Goal: Task Accomplishment & Management: Use online tool/utility

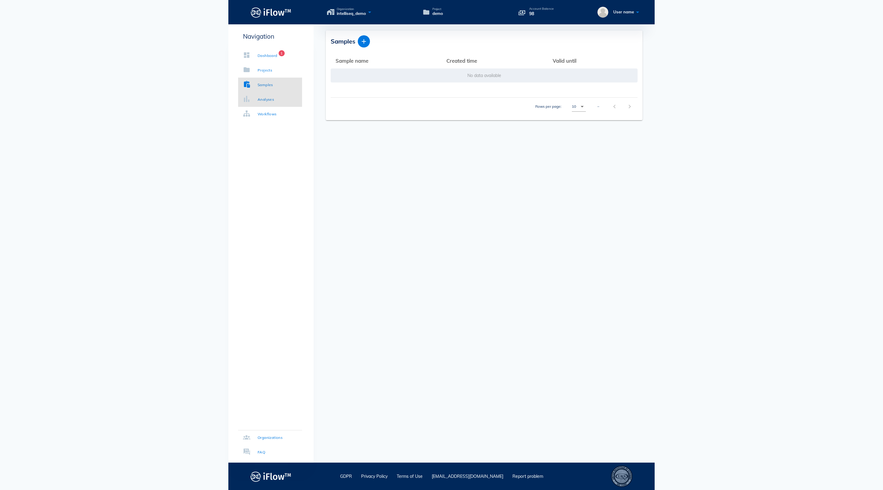
click at [274, 102] on div "Analyses" at bounding box center [266, 100] width 16 height 6
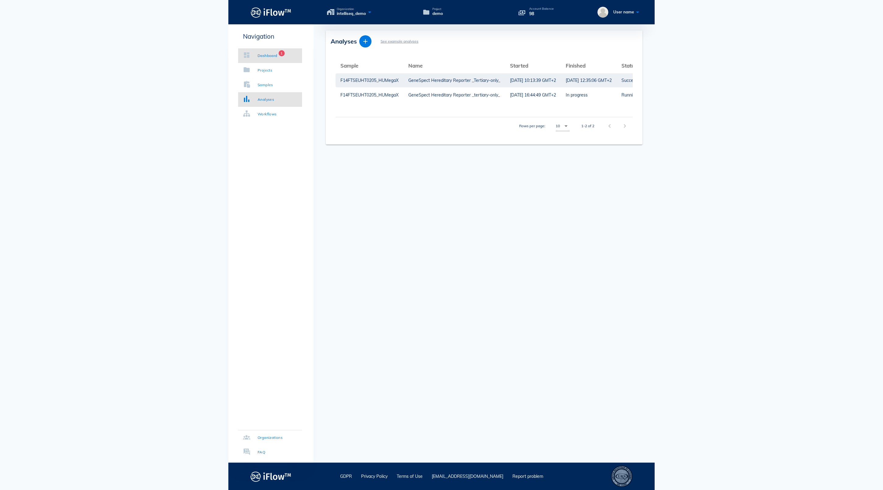
click at [275, 53] on div "Dashboard" at bounding box center [268, 56] width 20 height 6
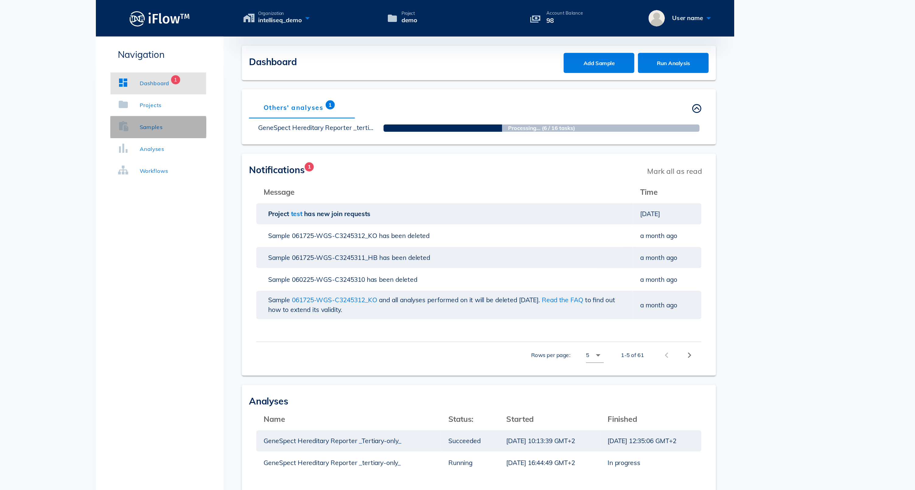
click at [274, 84] on div "Samples" at bounding box center [282, 85] width 16 height 6
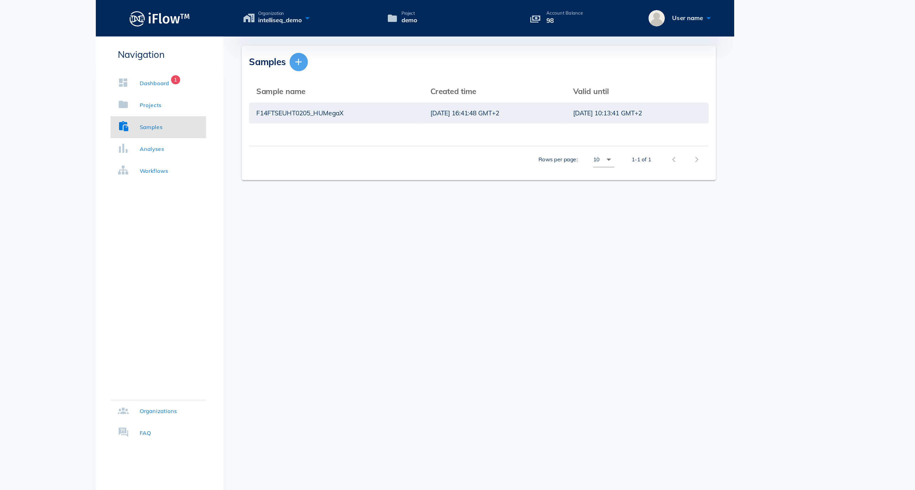
click at [376, 44] on icon "button" at bounding box center [379, 41] width 7 height 7
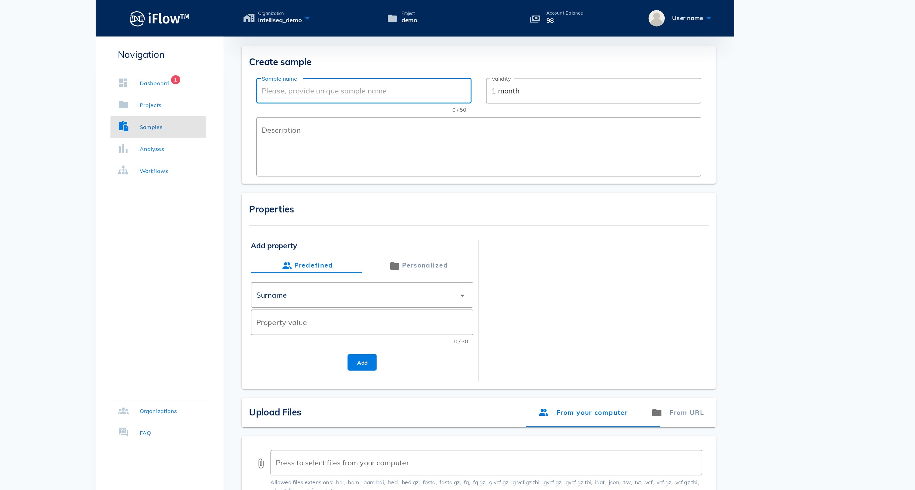
click at [355, 63] on input "Sample name" at bounding box center [423, 61] width 136 height 10
type input "ABC"
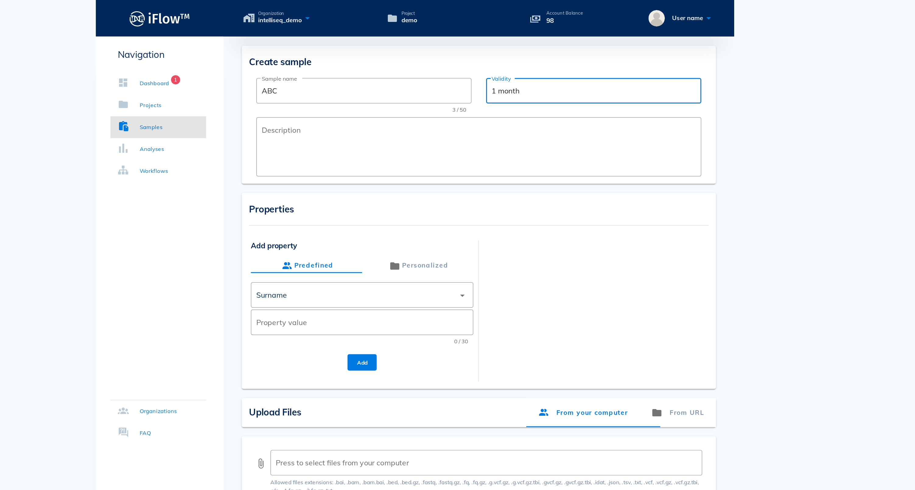
drag, startPoint x: 356, startPoint y: 59, endPoint x: 325, endPoint y: 61, distance: 31.4
click at [505, 61] on div "​ Validity 1 month" at bounding box center [577, 60] width 144 height 17
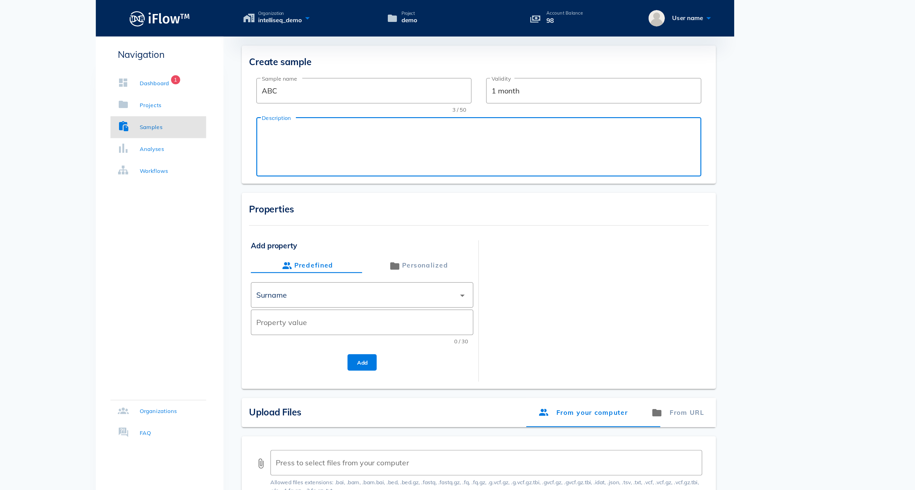
click at [355, 90] on textarea "Description" at bounding box center [501, 99] width 293 height 37
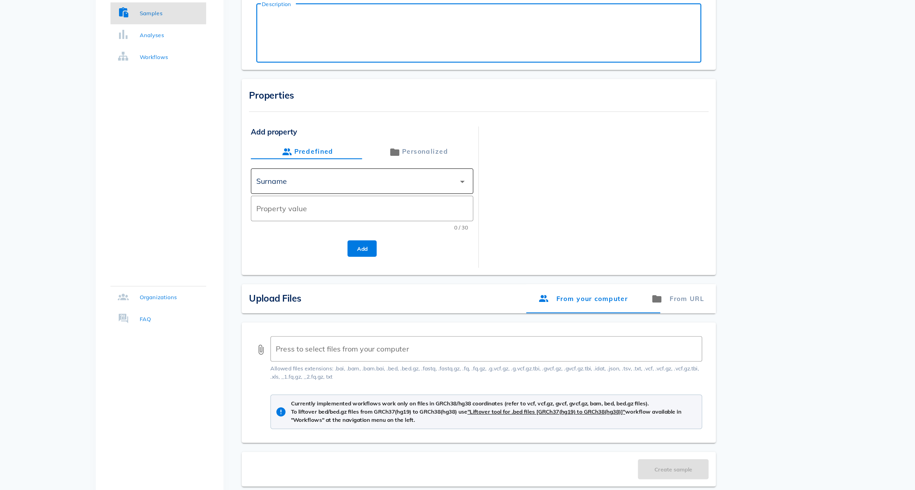
click at [352, 190] on div "Surname" at bounding box center [418, 197] width 133 height 15
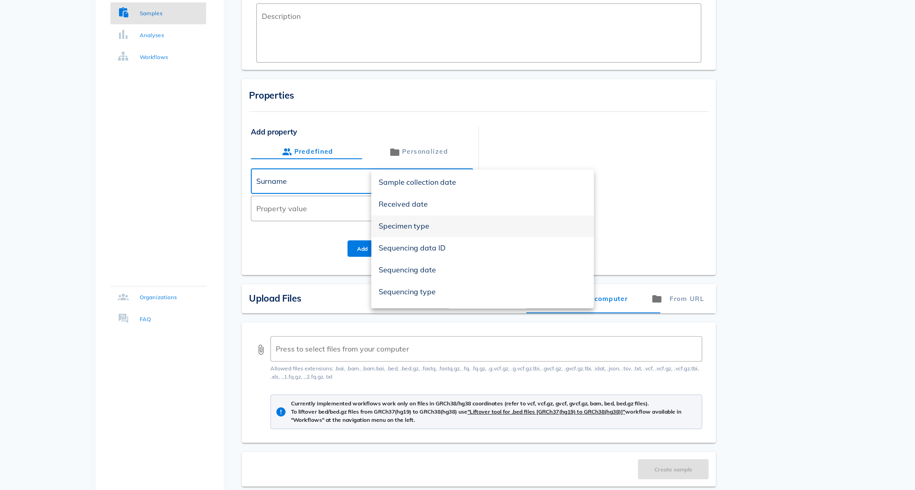
scroll to position [156, 0]
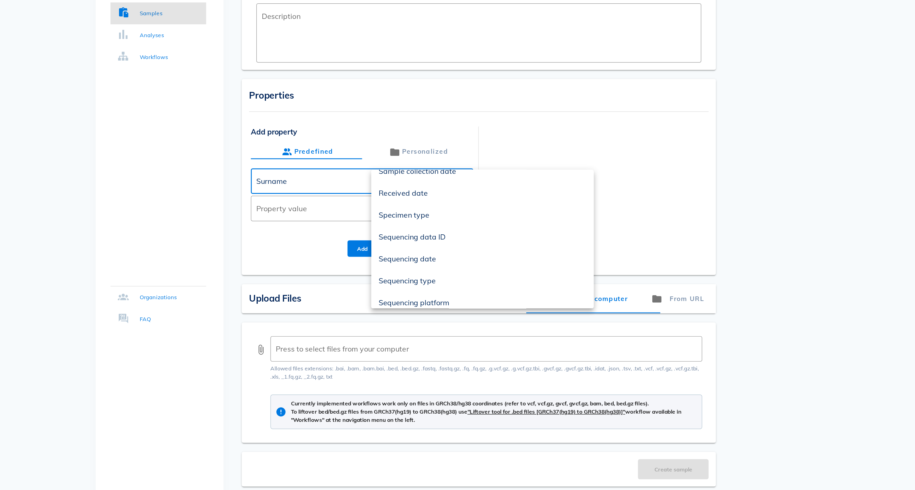
click at [504, 160] on div at bounding box center [578, 203] width 149 height 87
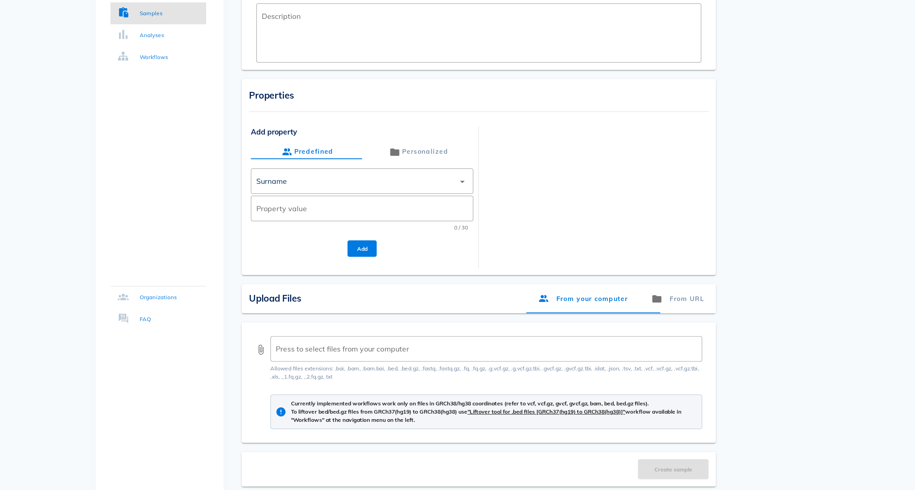
scroll to position [0, 0]
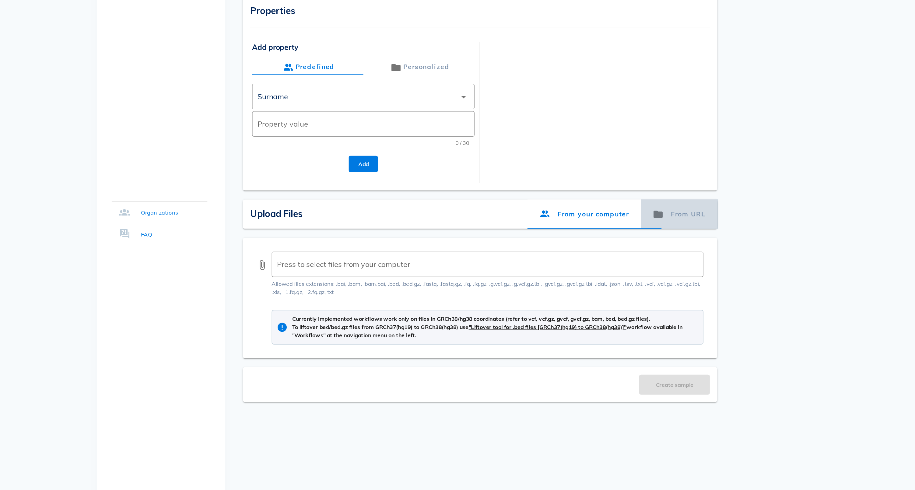
click at [607, 266] on div "From URL" at bounding box center [632, 275] width 51 height 19
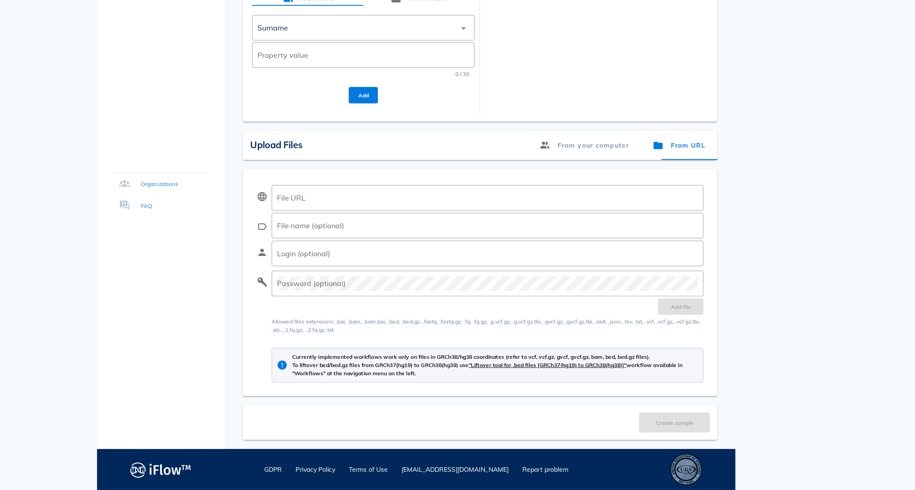
scroll to position [31, 0]
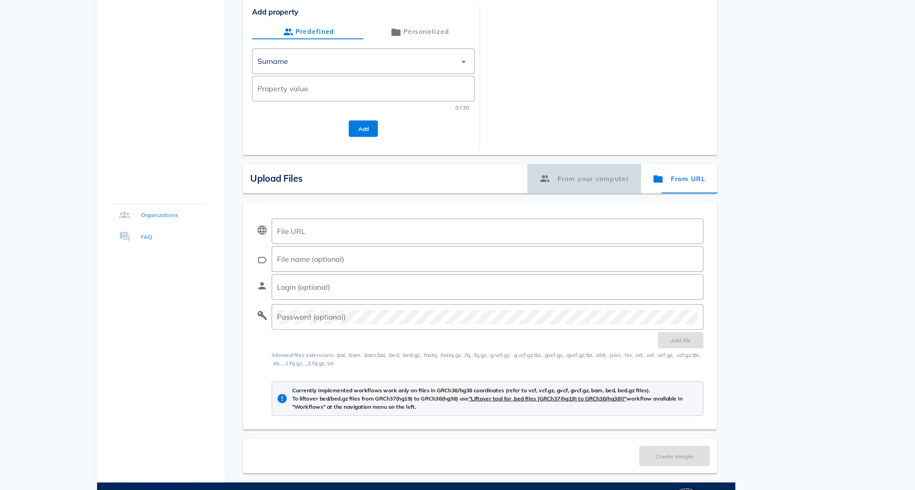
click at [532, 250] on div "From your computer" at bounding box center [570, 259] width 76 height 19
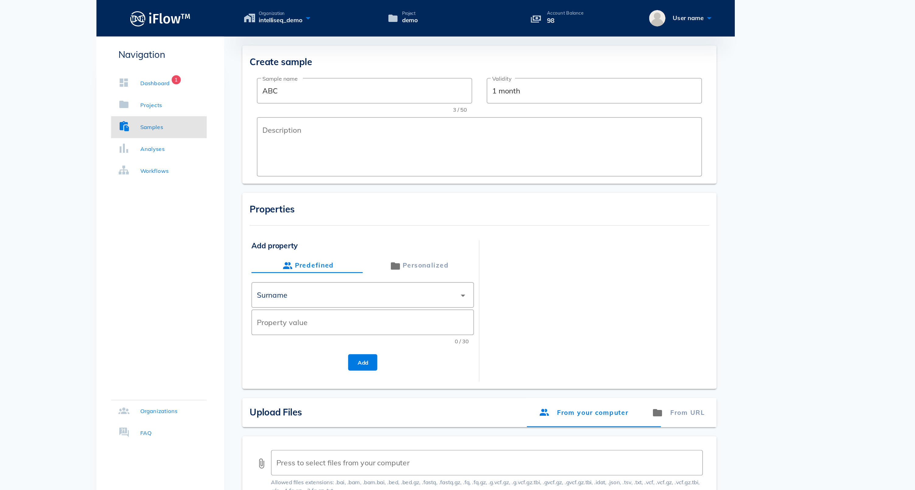
scroll to position [0, 0]
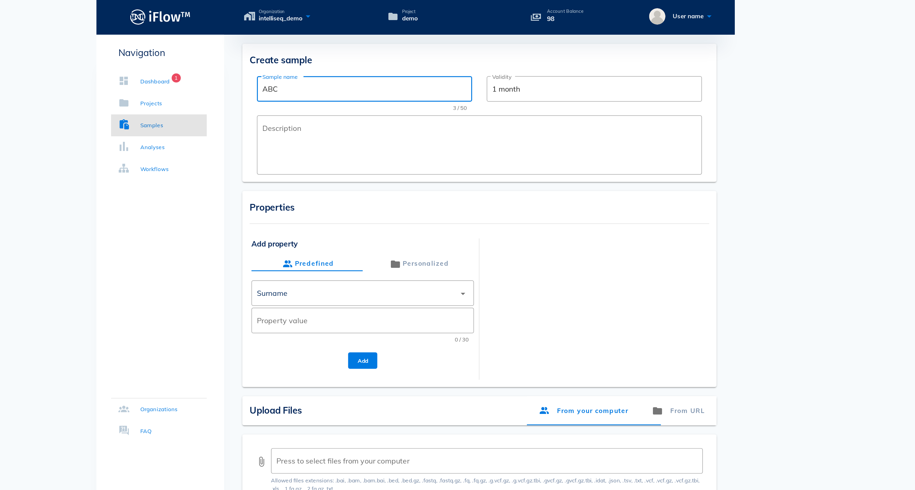
drag, startPoint x: 195, startPoint y: 58, endPoint x: 173, endPoint y: 58, distance: 22.5
click at [352, 58] on div "​ Sample name ABC" at bounding box center [424, 60] width 144 height 17
drag, startPoint x: 190, startPoint y: 40, endPoint x: 216, endPoint y: 40, distance: 26.8
click at [347, 40] on div "Create sample" at bounding box center [500, 40] width 307 height 11
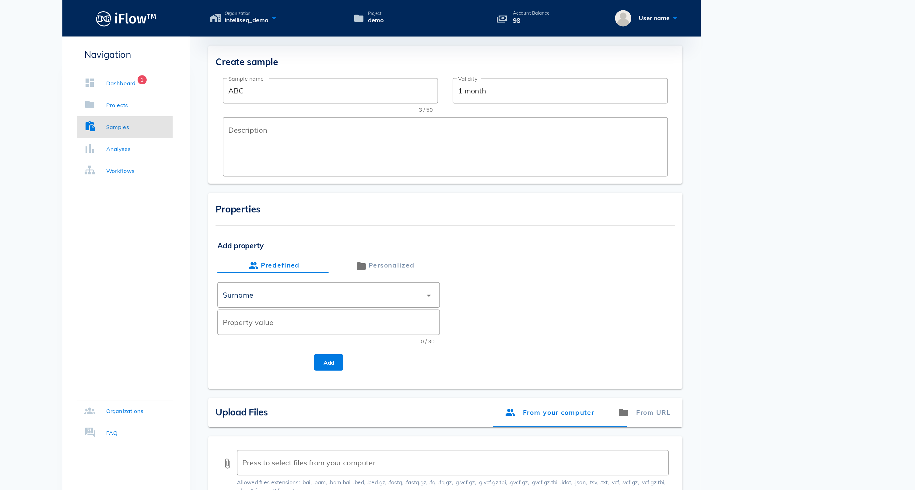
click at [347, 39] on span "Create sample" at bounding box center [368, 41] width 42 height 8
drag, startPoint x: 164, startPoint y: 42, endPoint x: 185, endPoint y: 41, distance: 20.7
click at [347, 41] on span "Create sample" at bounding box center [368, 41] width 42 height 8
click at [347, 43] on span "Create sample" at bounding box center [368, 41] width 42 height 8
drag, startPoint x: 191, startPoint y: 43, endPoint x: 164, endPoint y: 42, distance: 26.5
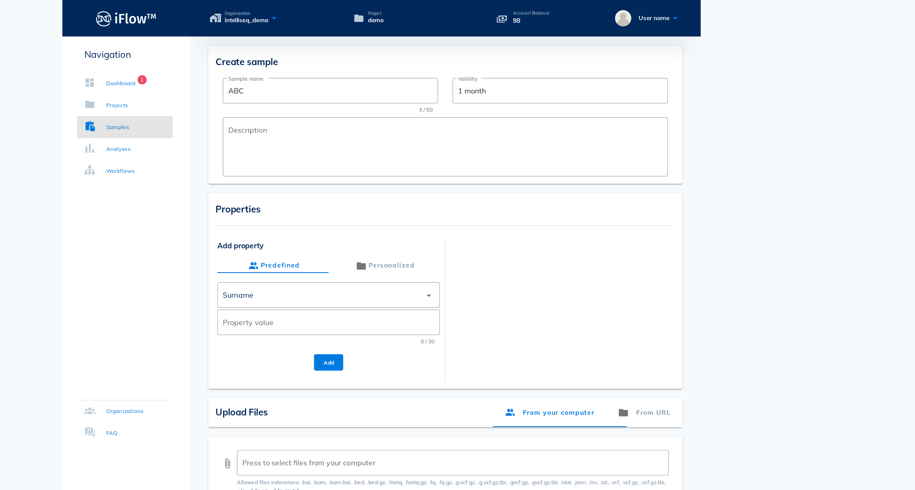
click at [347, 42] on div "Create sample" at bounding box center [500, 40] width 307 height 11
click at [347, 45] on div "Create sample" at bounding box center [500, 40] width 307 height 11
drag, startPoint x: 185, startPoint y: 42, endPoint x: 165, endPoint y: 42, distance: 19.8
click at [347, 42] on span "Create sample" at bounding box center [368, 41] width 42 height 8
click at [274, 100] on div "Analyses" at bounding box center [282, 100] width 16 height 6
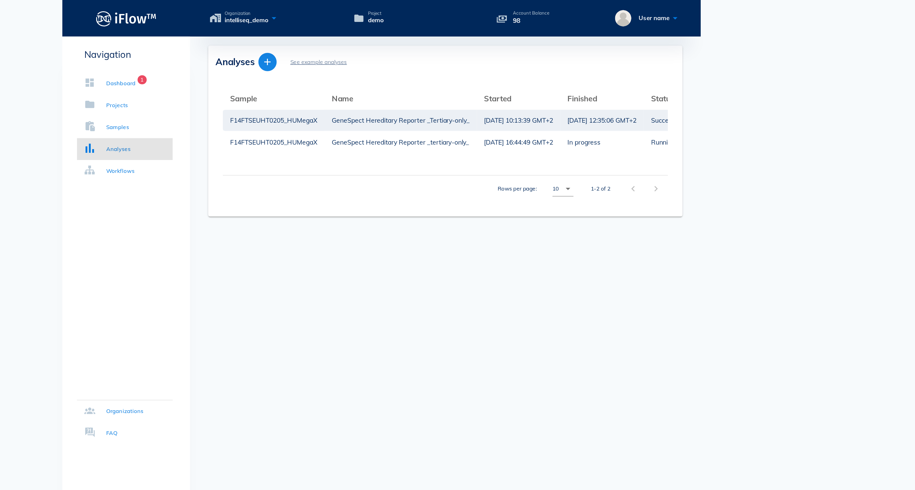
click at [378, 42] on icon "button" at bounding box center [381, 41] width 7 height 7
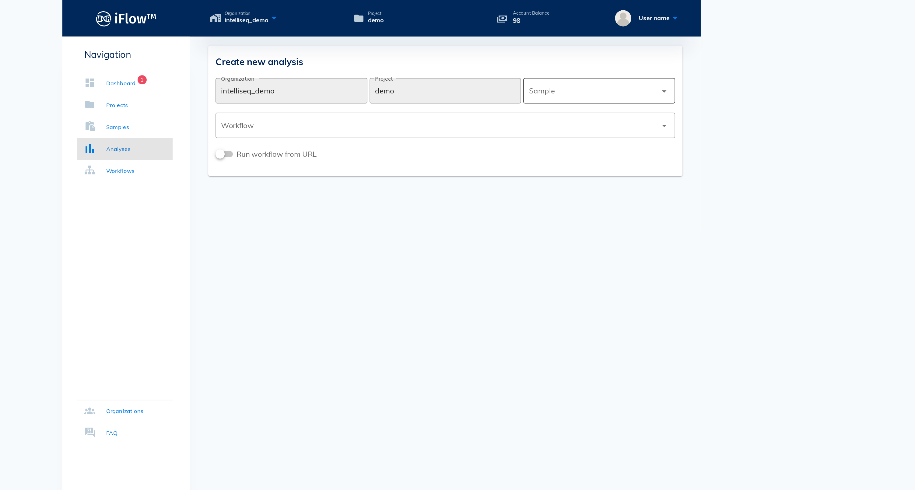
click at [556, 60] on div at bounding box center [599, 60] width 86 height 15
click at [557, 63] on div "F14FTSEUHT0205_HUMegaX" at bounding box center [603, 62] width 92 height 6
click at [369, 85] on div at bounding box center [495, 83] width 291 height 15
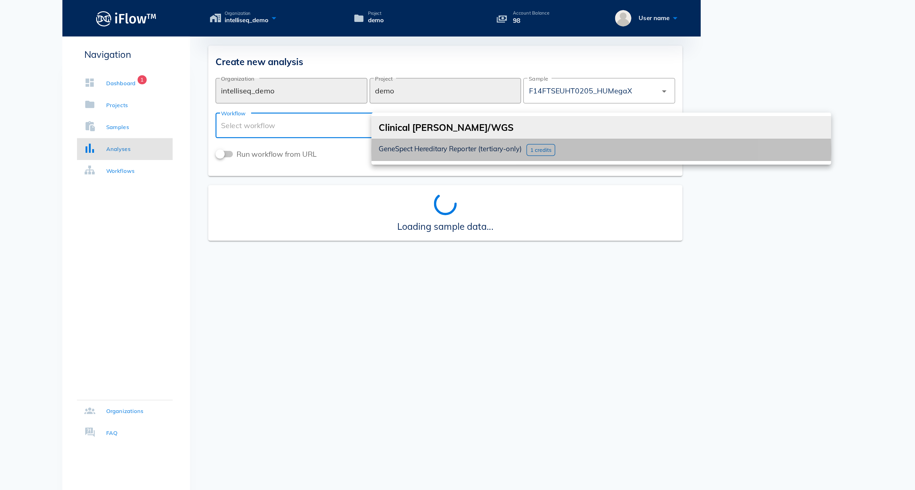
click at [456, 101] on span "GeneSpect Hereditary Reporter (tertiary-only)" at bounding box center [504, 100] width 96 height 6
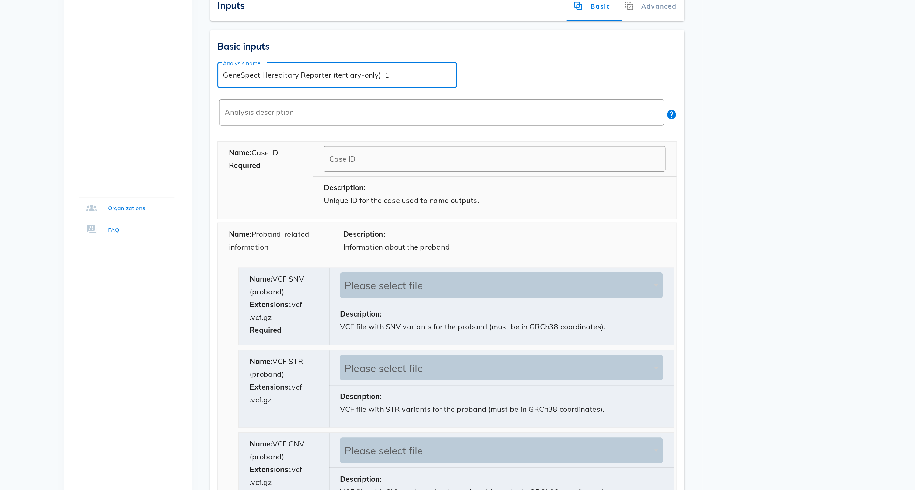
scroll to position [27, 0]
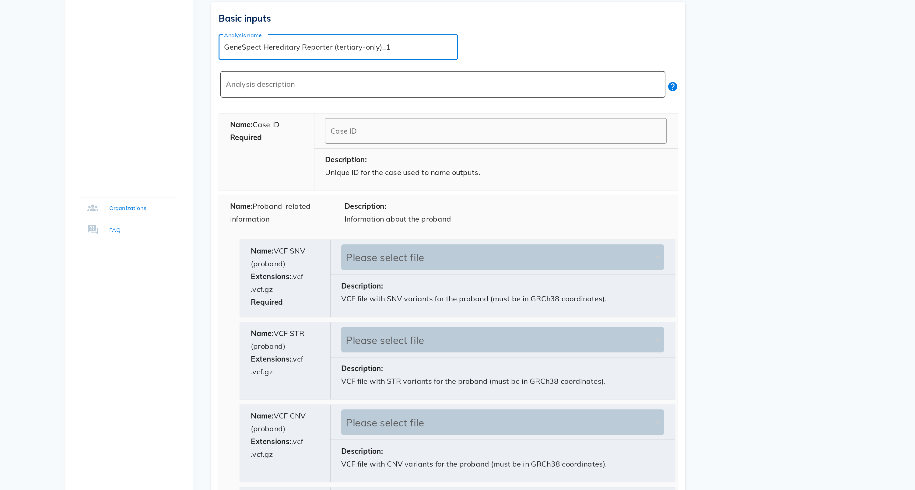
type input "GeneSpect Hereditary Reporter (tertiary-only)_1"
click at [352, 213] on textarea "Analysis description" at bounding box center [498, 220] width 293 height 15
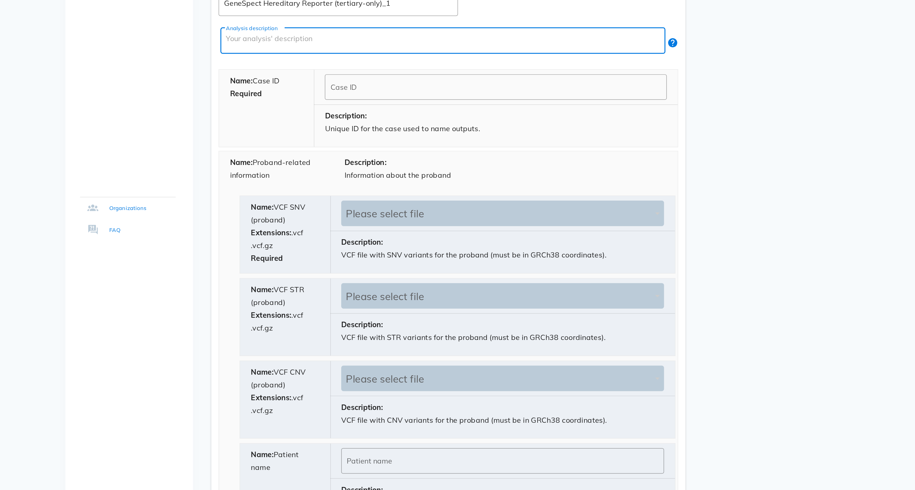
scroll to position [60, 0]
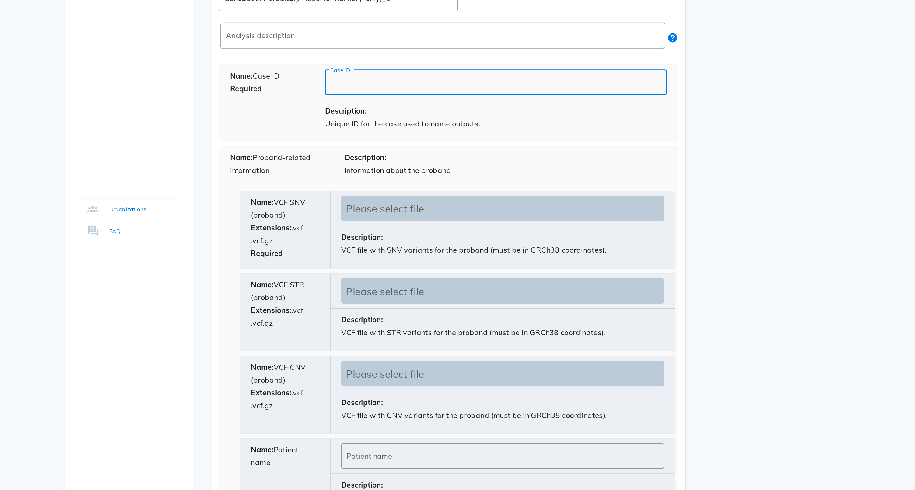
click at [421, 212] on input "Case ID" at bounding box center [531, 217] width 221 height 10
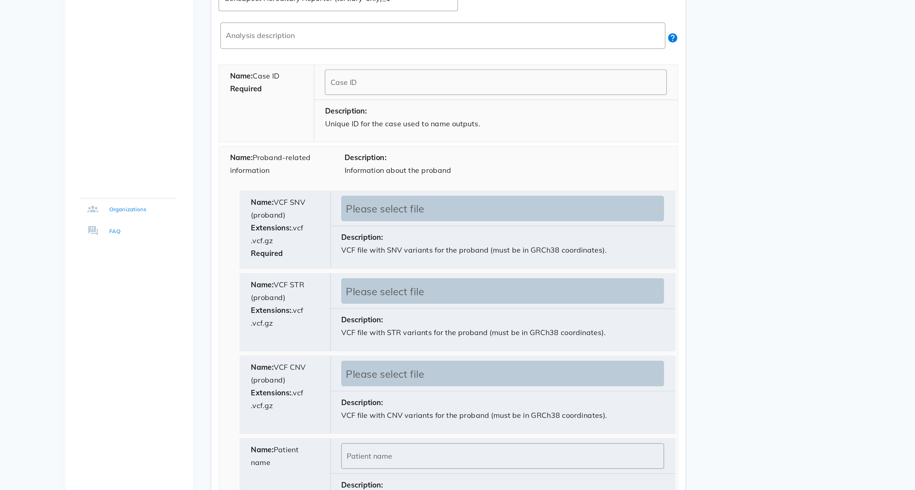
drag, startPoint x: 192, startPoint y: 61, endPoint x: 176, endPoint y: 61, distance: 16.1
click at [347, 205] on div "Name: Case ID Required" at bounding box center [379, 230] width 64 height 51
drag, startPoint x: 174, startPoint y: 60, endPoint x: 199, endPoint y: 60, distance: 25.9
click at [347, 205] on div "Name: Case ID Required" at bounding box center [379, 230] width 64 height 51
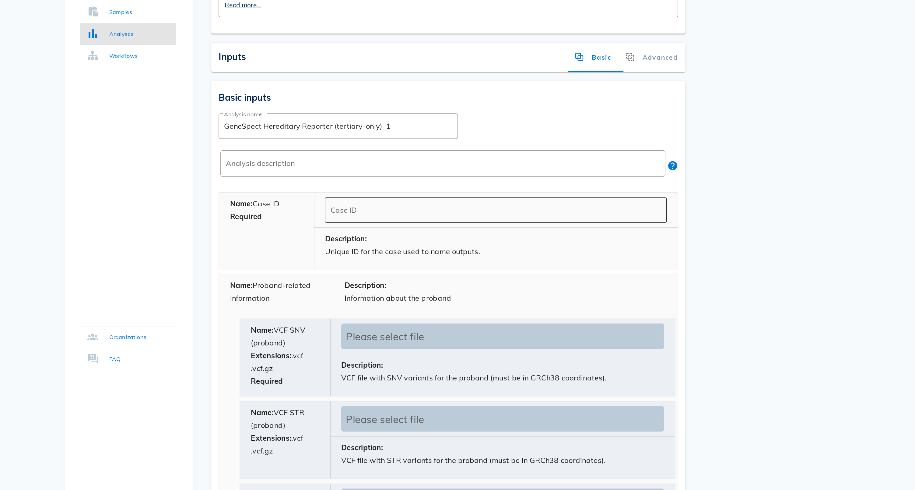
click at [421, 212] on input "Case ID" at bounding box center [531, 217] width 221 height 10
drag, startPoint x: 194, startPoint y: 142, endPoint x: 172, endPoint y: 142, distance: 21.3
click at [347, 205] on div "Name: Case ID Required" at bounding box center [379, 230] width 64 height 51
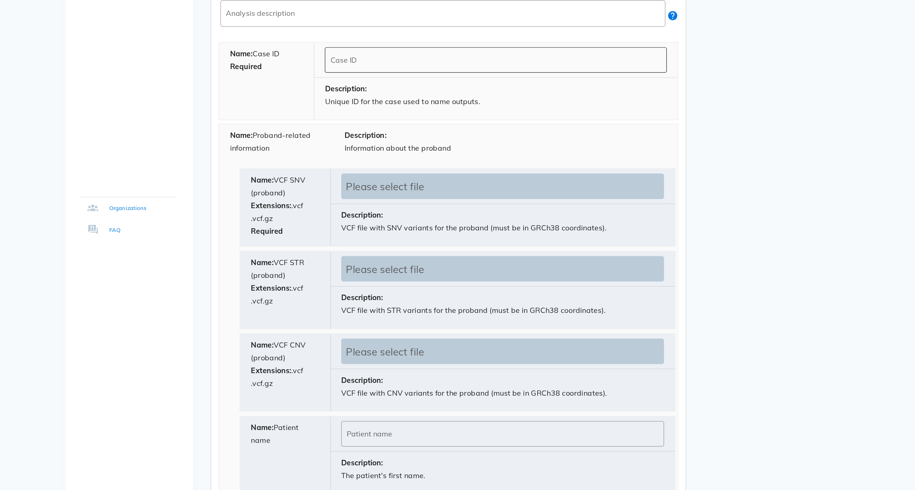
scroll to position [77, 0]
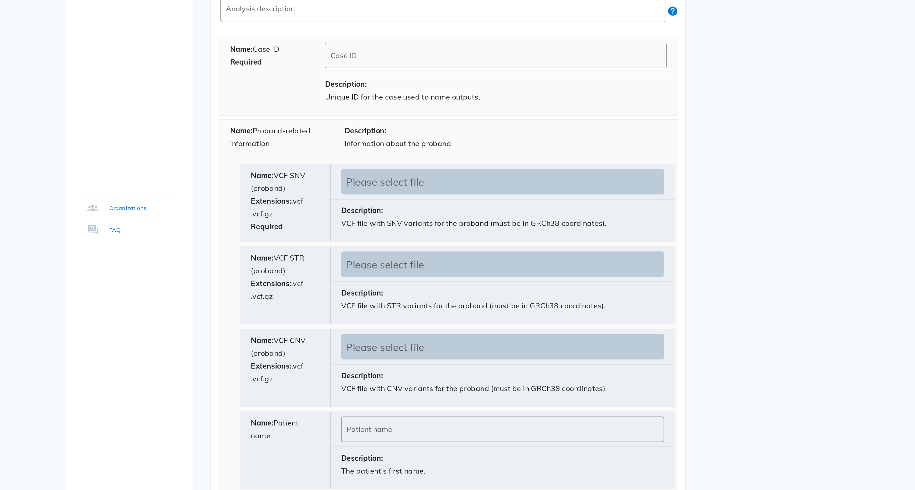
drag, startPoint x: 187, startPoint y: 108, endPoint x: 171, endPoint y: 99, distance: 18.4
click at [347, 243] on div "Name: Proband-related information" at bounding box center [385, 257] width 77 height 28
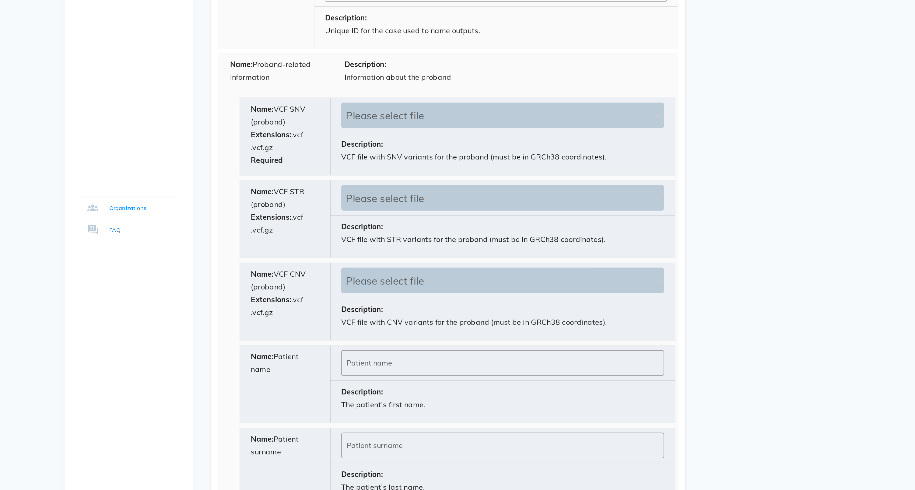
scroll to position [133, 0]
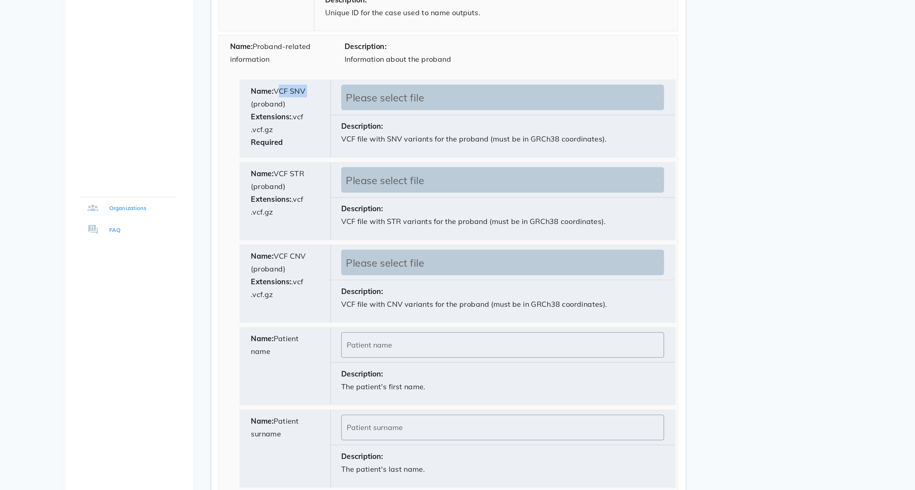
drag, startPoint x: 187, startPoint y: 73, endPoint x: 212, endPoint y: 73, distance: 24.7
click at [361, 216] on div "Name: VCF SNV (proband) Extensions: .vcf .vcf.gz Required" at bounding box center [391, 241] width 61 height 51
drag, startPoint x: 199, startPoint y: 73, endPoint x: 209, endPoint y: 74, distance: 10.1
click at [361, 216] on div "Name: VCF SNV (proband) Extensions: .vcf .vcf.gz Required" at bounding box center [391, 241] width 61 height 51
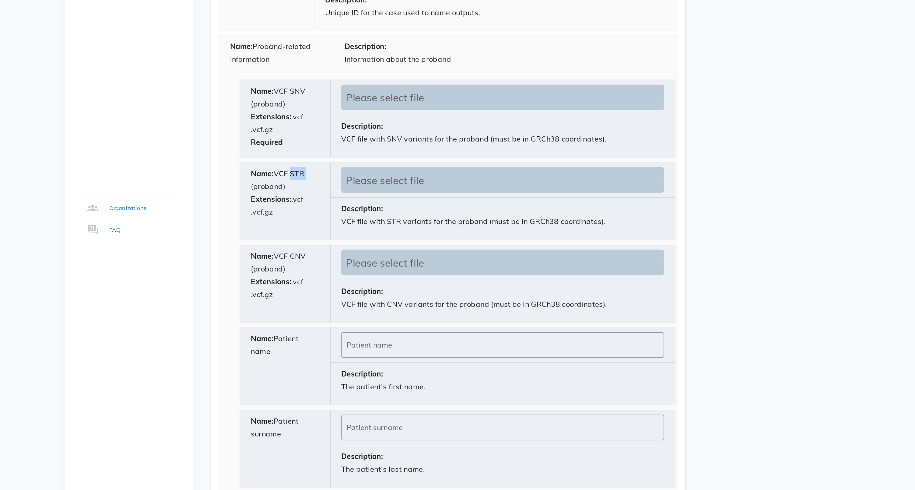
drag, startPoint x: 198, startPoint y: 132, endPoint x: 217, endPoint y: 131, distance: 19.5
click at [361, 272] on div "Name: VCF STR (proband) Extensions: .vcf .vcf.gz" at bounding box center [391, 297] width 61 height 51
drag, startPoint x: 200, startPoint y: 187, endPoint x: 211, endPoint y: 188, distance: 11.0
click at [361, 327] on div "Name: VCF CNV (proband) Extensions: .vcf .vcf.gz" at bounding box center [391, 352] width 61 height 51
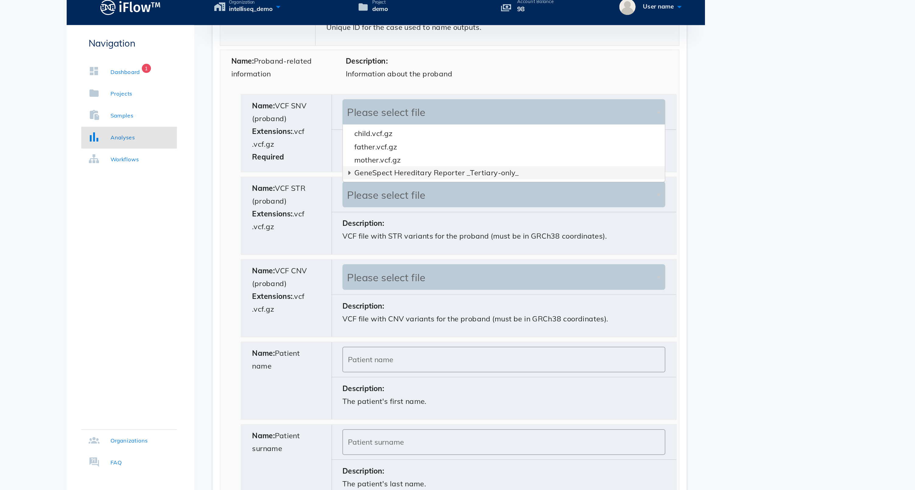
scroll to position [52, 213]
click at [432, 125] on icon at bounding box center [433, 123] width 3 height 3
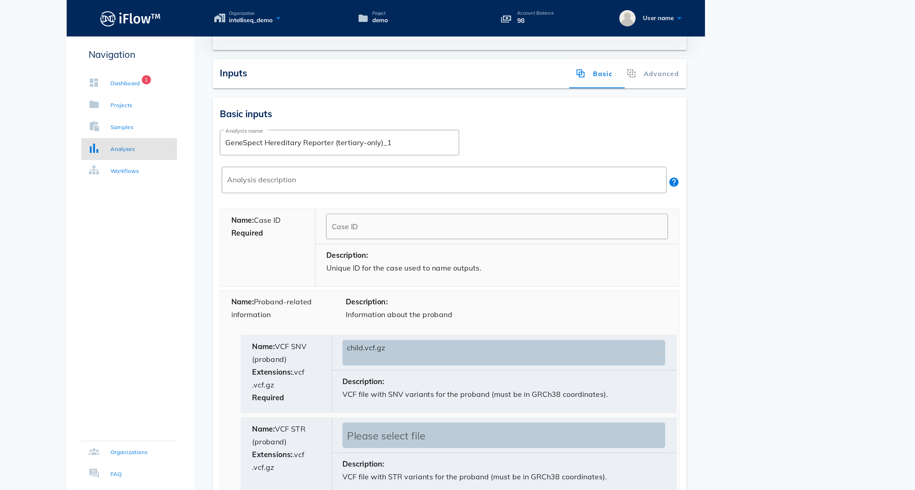
scroll to position [115, 0]
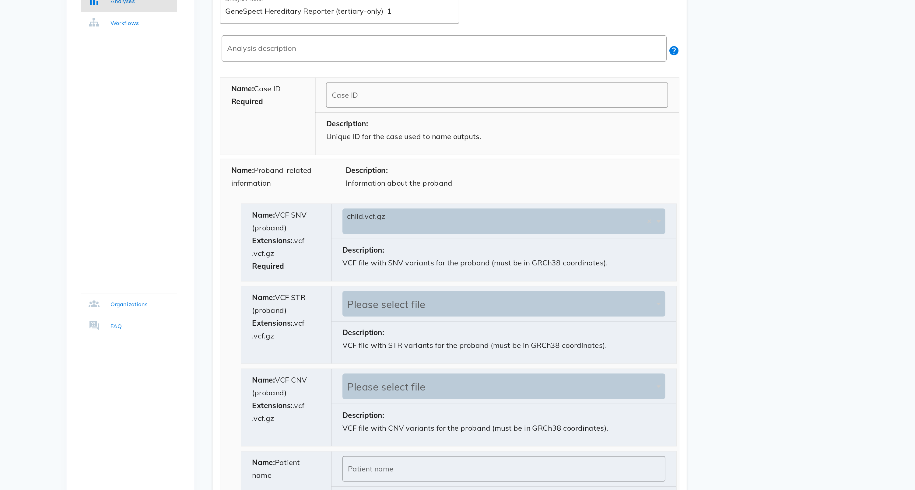
click at [432, 238] on input "text" at bounding box center [530, 246] width 197 height 17
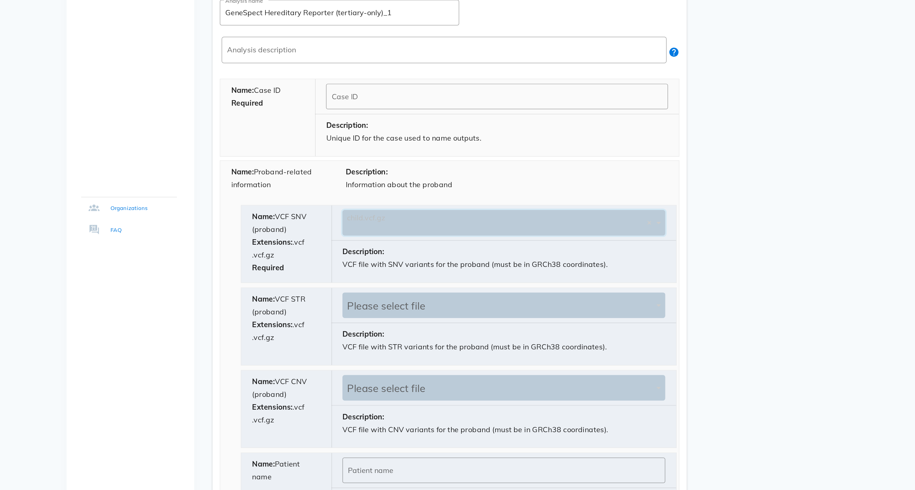
scroll to position [144, 0]
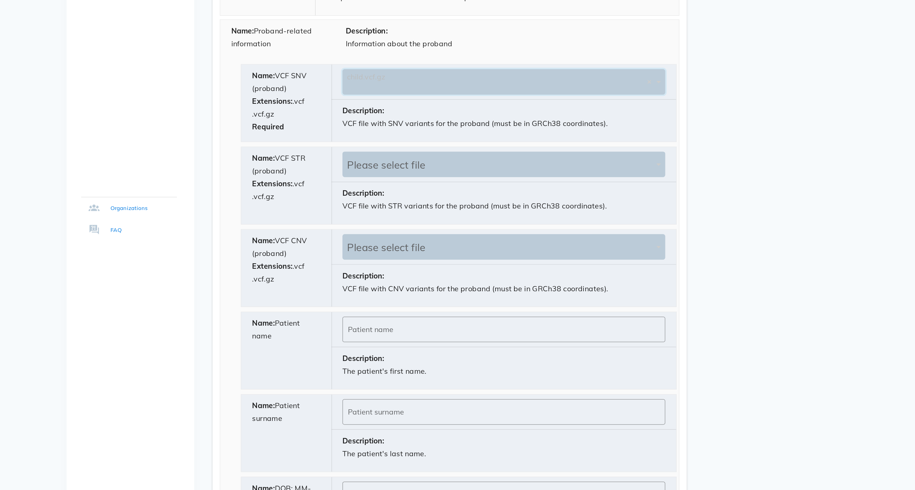
click at [432, 209] on input "text" at bounding box center [530, 217] width 197 height 17
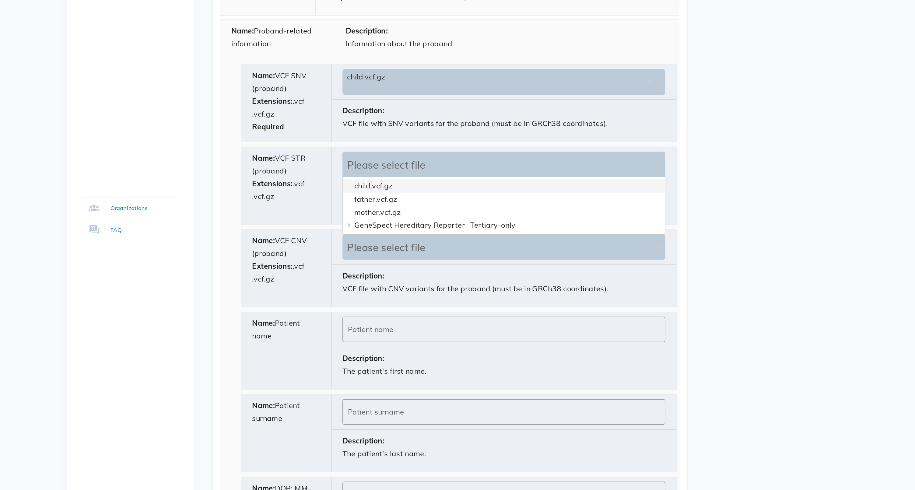
scroll to position [42, 213]
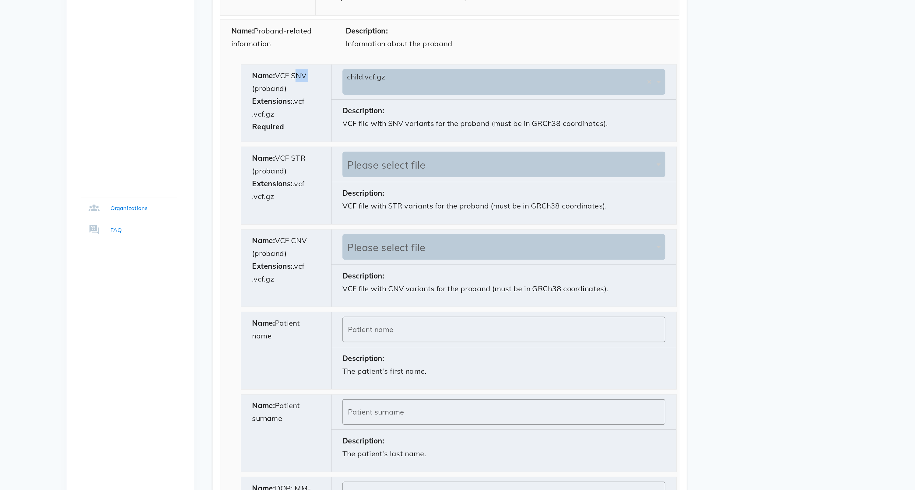
drag, startPoint x: 211, startPoint y: 66, endPoint x: 199, endPoint y: 66, distance: 11.6
click at [361, 206] on div "Name: VCF SNV (proband) Extensions: .vcf .vcf.gz Required" at bounding box center [391, 231] width 61 height 51
click at [432, 264] on input "text" at bounding box center [533, 272] width 203 height 17
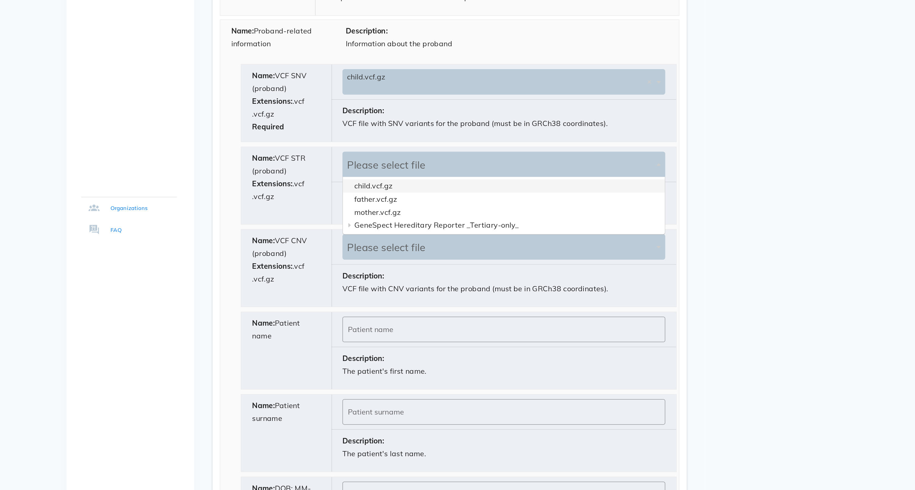
click at [432, 264] on input "text" at bounding box center [533, 272] width 203 height 17
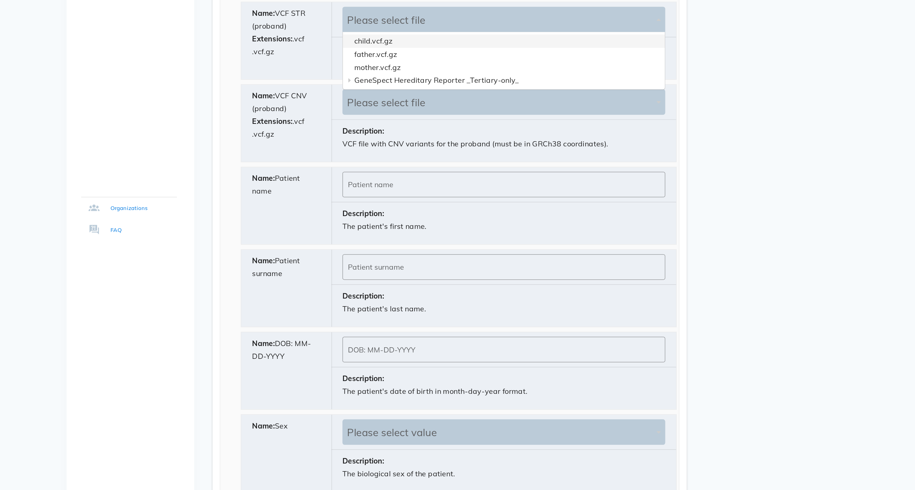
scroll to position [248, 0]
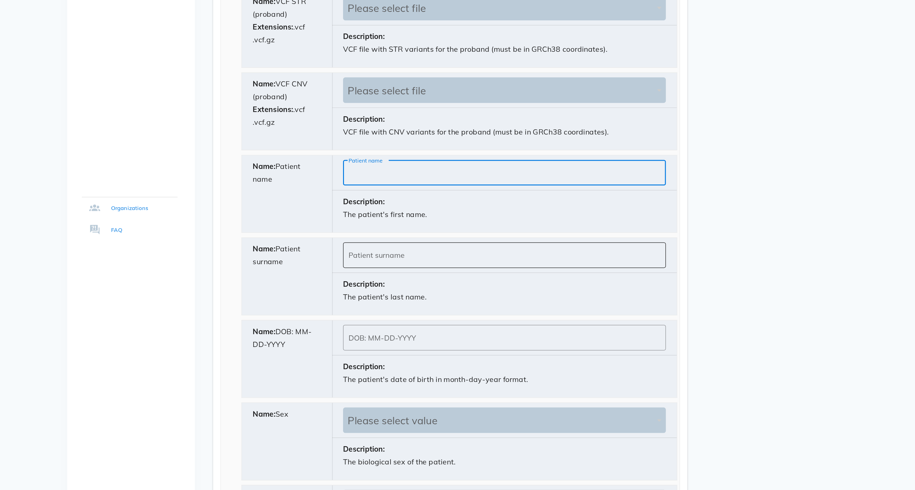
click at [432, 325] on div "Patient surname" at bounding box center [536, 333] width 208 height 17
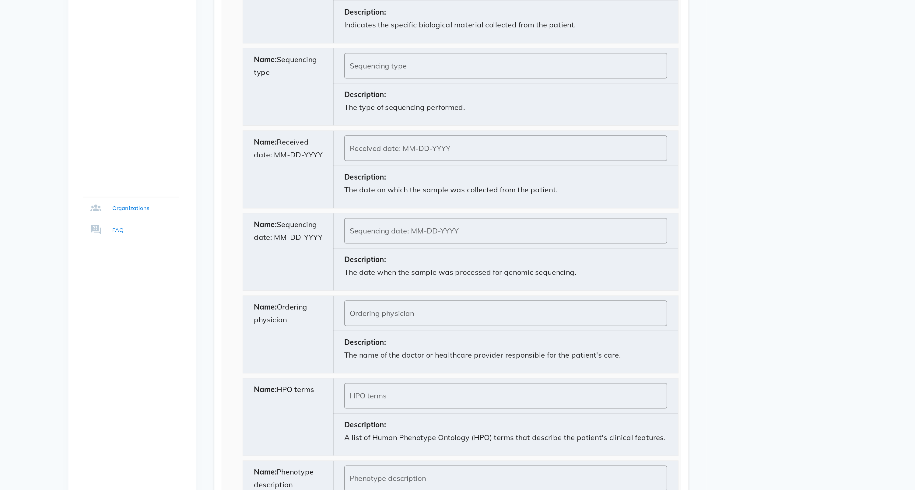
scroll to position [604, 0]
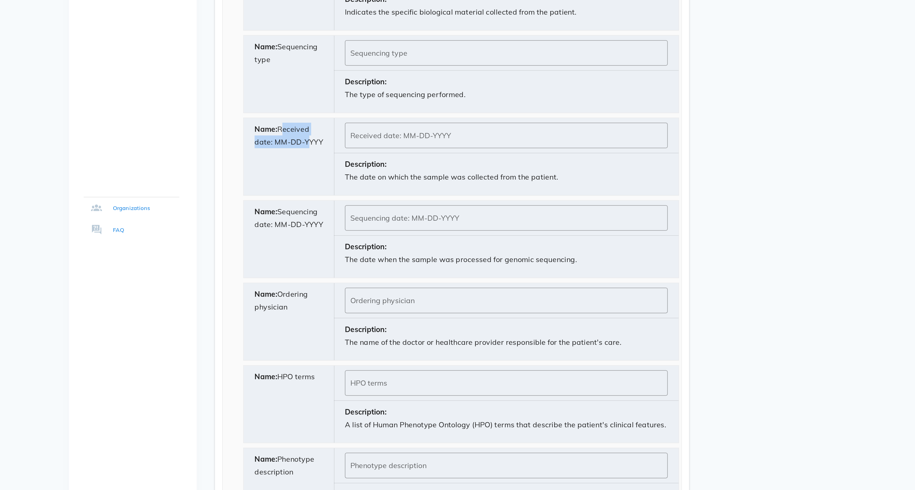
drag, startPoint x: 190, startPoint y: 118, endPoint x: 210, endPoint y: 126, distance: 22.2
click at [361, 242] on div "Name: Received date: MM-DD-YYYY" at bounding box center [391, 267] width 61 height 51
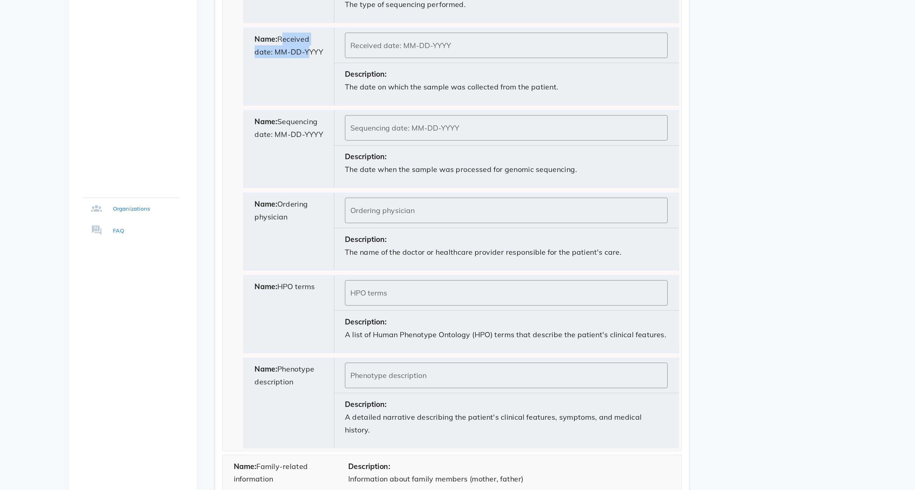
drag, startPoint x: 191, startPoint y: 172, endPoint x: 204, endPoint y: 184, distance: 18.1
click at [361, 291] on div "Name: Ordering physician" at bounding box center [391, 316] width 61 height 51
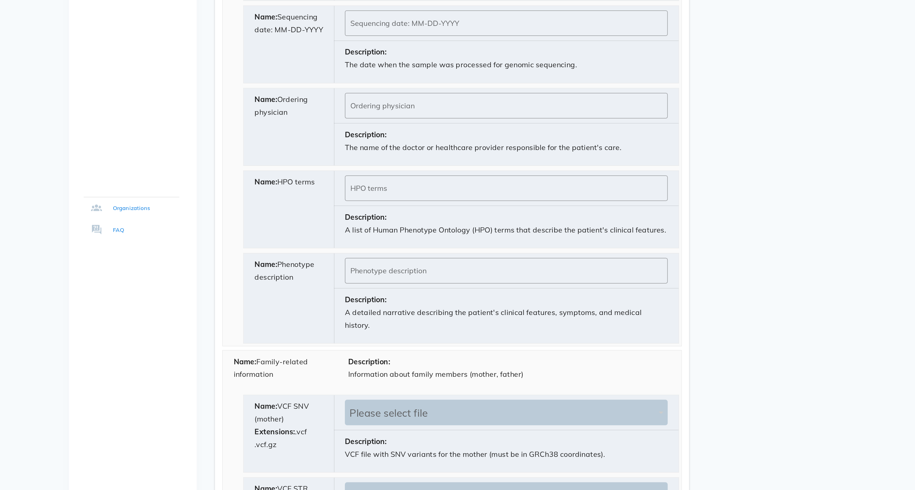
scroll to position [735, 0]
click at [432, 283] on input "HPO terms" at bounding box center [536, 288] width 208 height 10
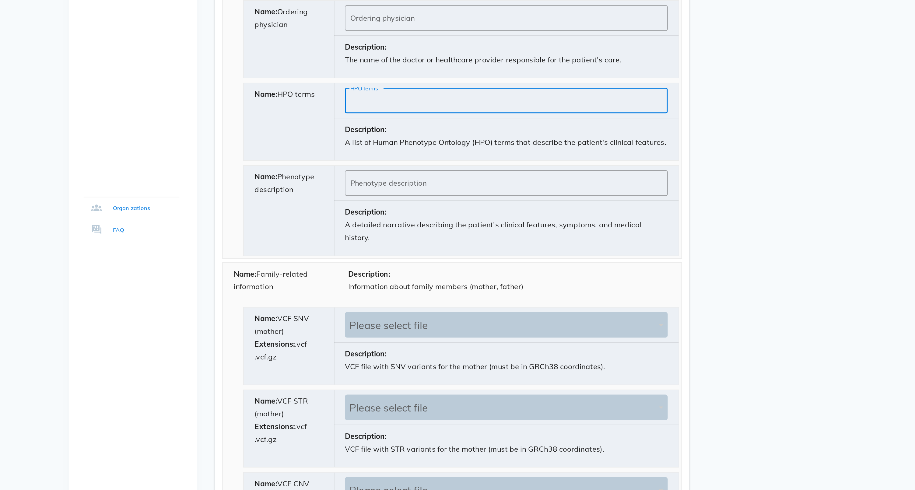
scroll to position [799, 0]
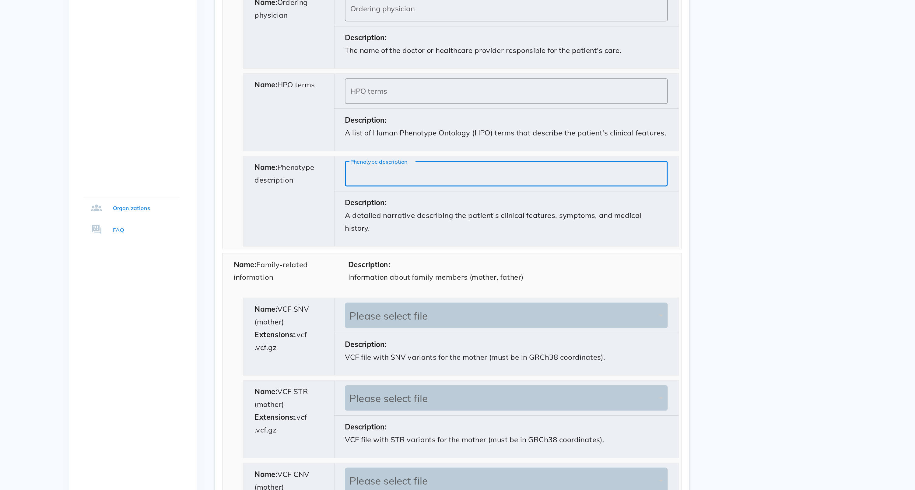
click at [432, 274] on input "Phenotype description" at bounding box center [536, 279] width 208 height 10
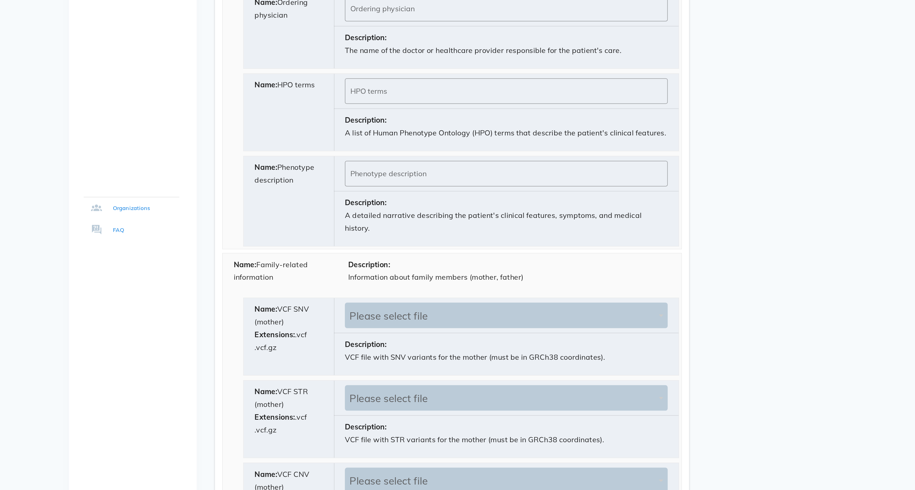
drag, startPoint x: 201, startPoint y: 180, endPoint x: 169, endPoint y: 179, distance: 31.4
click at [361, 267] on div "Name: Phenotype description" at bounding box center [391, 297] width 61 height 60
drag, startPoint x: 186, startPoint y: 94, endPoint x: 198, endPoint y: 99, distance: 12.8
click at [361, 212] on div "Name: HPO terms" at bounding box center [391, 237] width 61 height 51
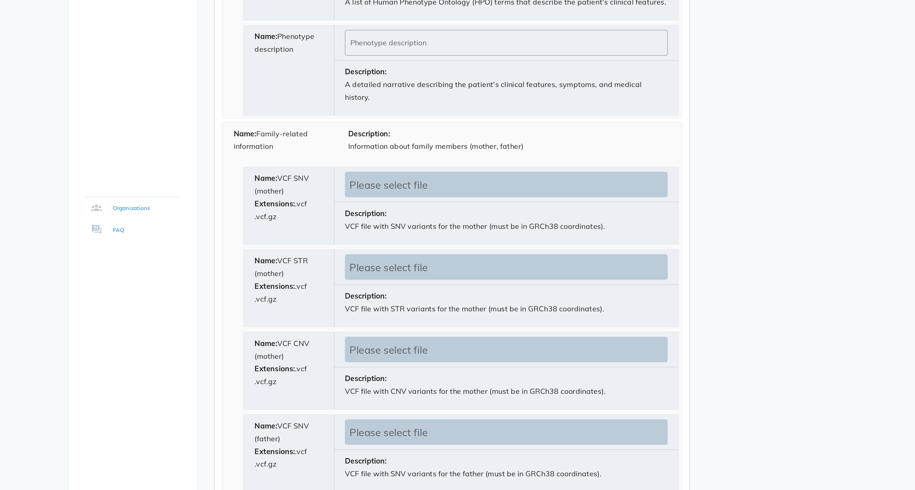
scroll to position [925, 0]
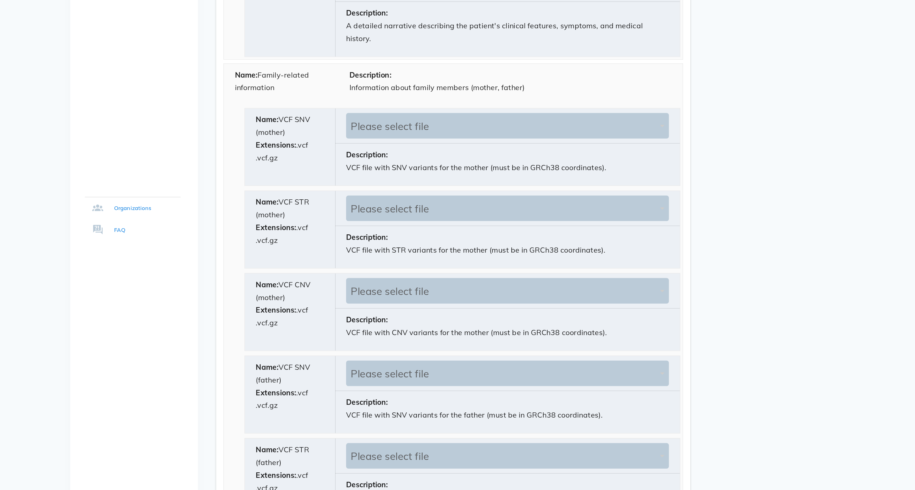
drag, startPoint x: 175, startPoint y: 102, endPoint x: 198, endPoint y: 112, distance: 24.9
click at [347, 205] on div "Name: Family-related information" at bounding box center [385, 219] width 77 height 28
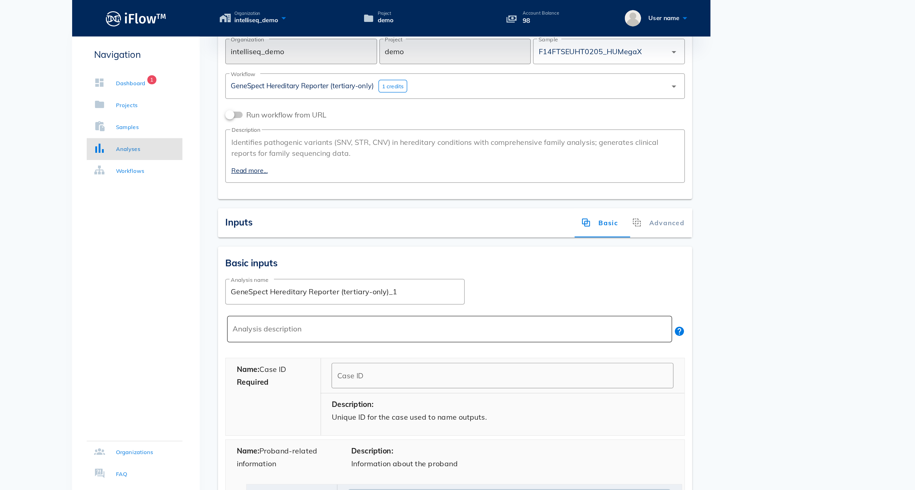
scroll to position [10, 0]
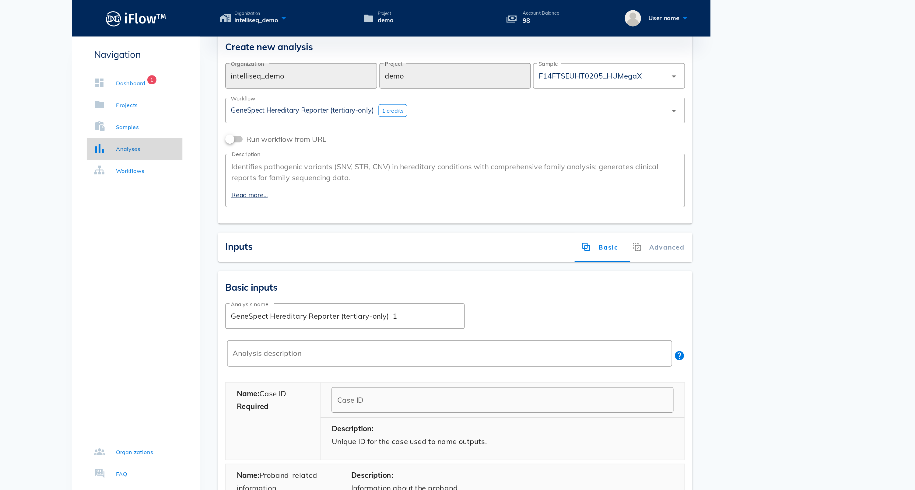
click at [274, 98] on div "Analyses" at bounding box center [282, 100] width 16 height 6
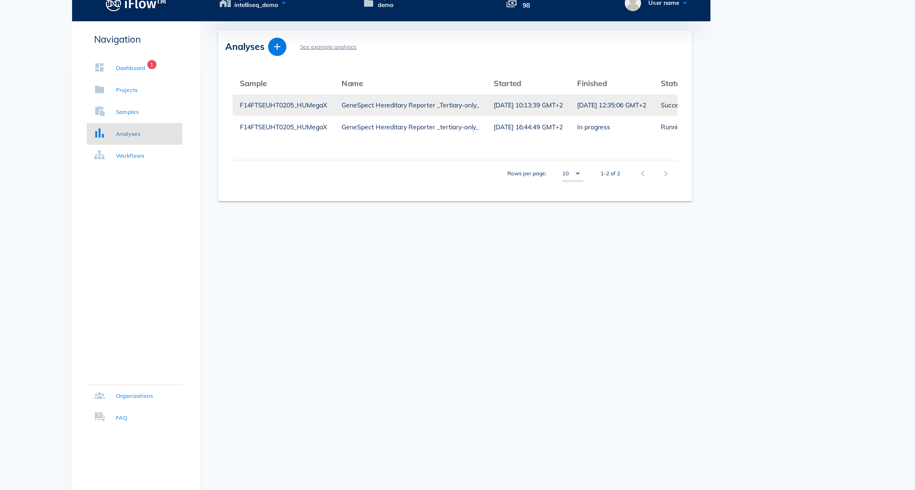
click at [424, 73] on div "GeneSpect Hereditary Reporter _Tertiary-only_" at bounding box center [470, 80] width 92 height 14
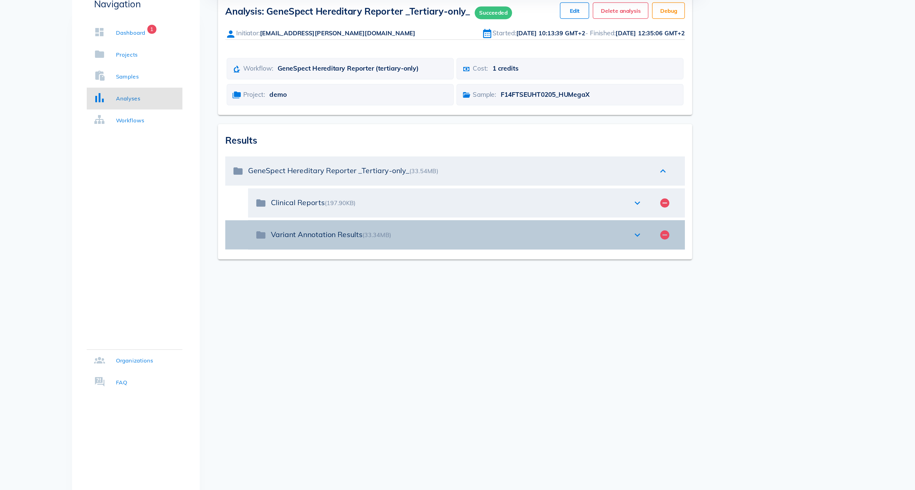
click at [618, 187] on icon "expand_more" at bounding box center [621, 190] width 7 height 7
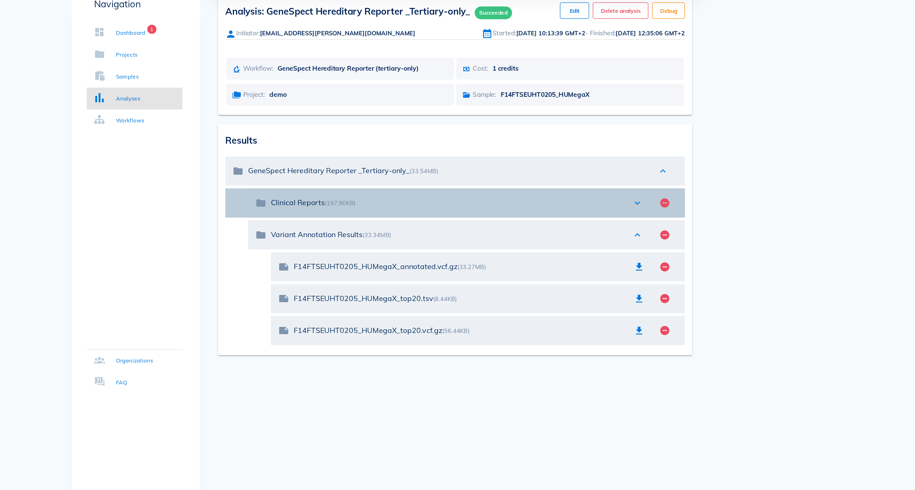
click at [618, 166] on icon "expand_more" at bounding box center [621, 169] width 7 height 7
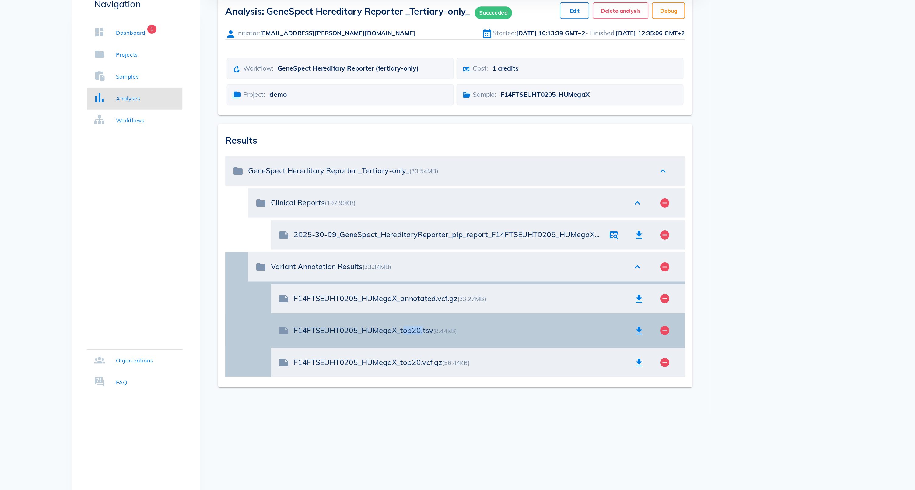
drag, startPoint x: 288, startPoint y: 245, endPoint x: 273, endPoint y: 245, distance: 14.6
click at [392, 251] on div "F14FTSEUHT0205_HUMegaX_top20.tsv (8.44KB)" at bounding box center [503, 254] width 222 height 6
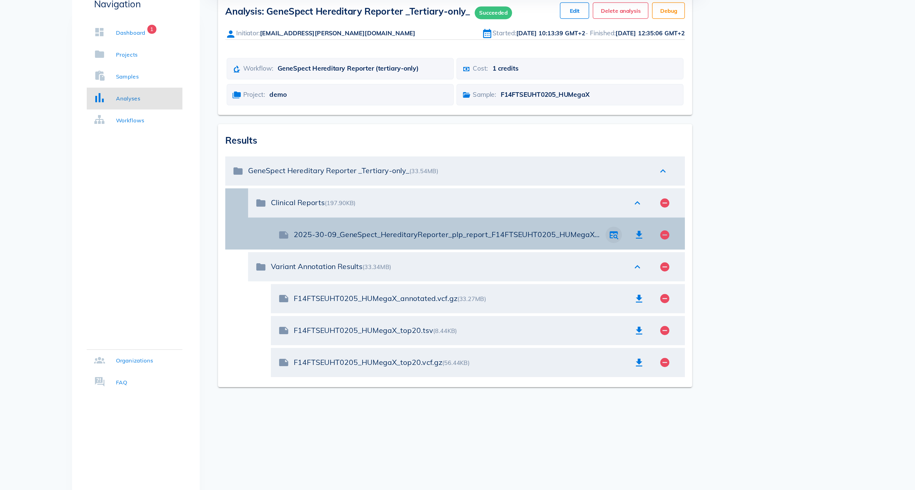
click at [602, 187] on icon "button" at bounding box center [605, 190] width 7 height 7
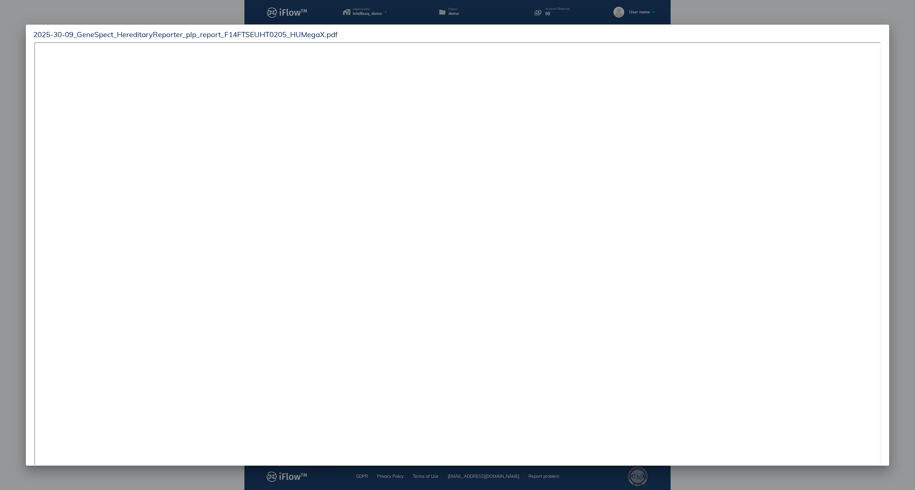
click at [883, 196] on div at bounding box center [457, 245] width 915 height 490
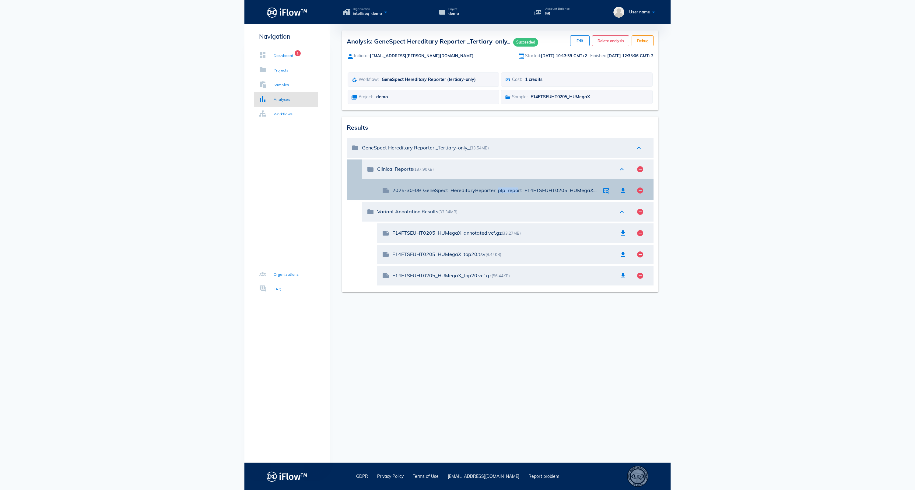
drag, startPoint x: 505, startPoint y: 216, endPoint x: 527, endPoint y: 217, distance: 22.6
click at [527, 193] on div "2025-30-09_GeneSpect_HereditaryReporter_plp_report_F14FTSEUHT0205_HUMegaX.pdf (…" at bounding box center [494, 191] width 205 height 6
click at [604, 194] on icon "button" at bounding box center [605, 190] width 7 height 7
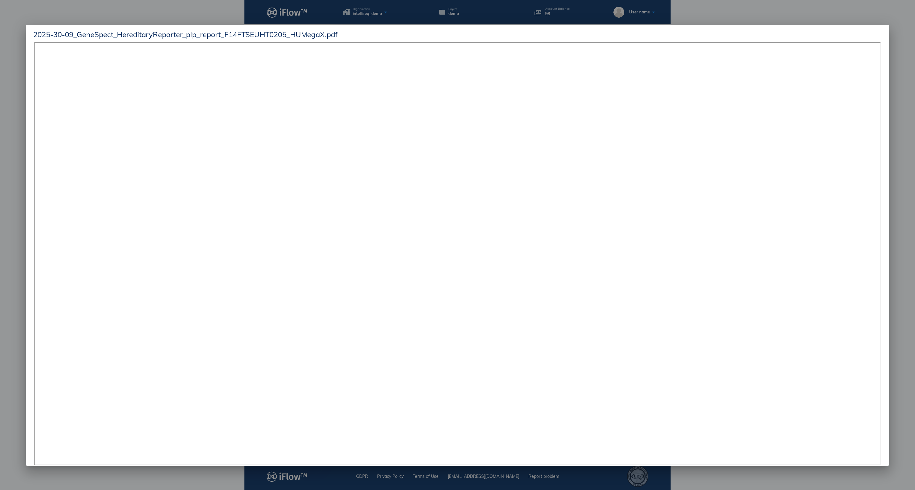
click at [18, 206] on div at bounding box center [457, 245] width 915 height 490
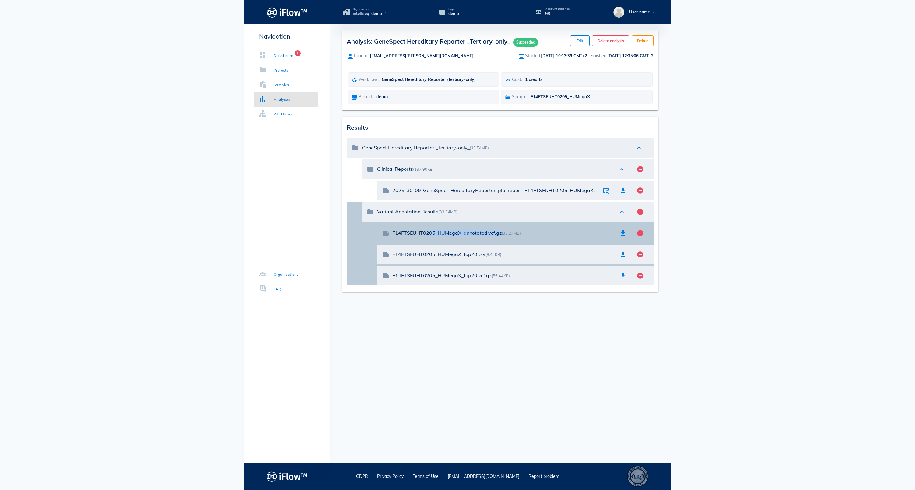
drag, startPoint x: 511, startPoint y: 258, endPoint x: 429, endPoint y: 258, distance: 81.6
click at [429, 236] on div "F14FTSEUHT0205_HUMegaX_annotated.vcf.gz (33.27MB)" at bounding box center [503, 233] width 222 height 6
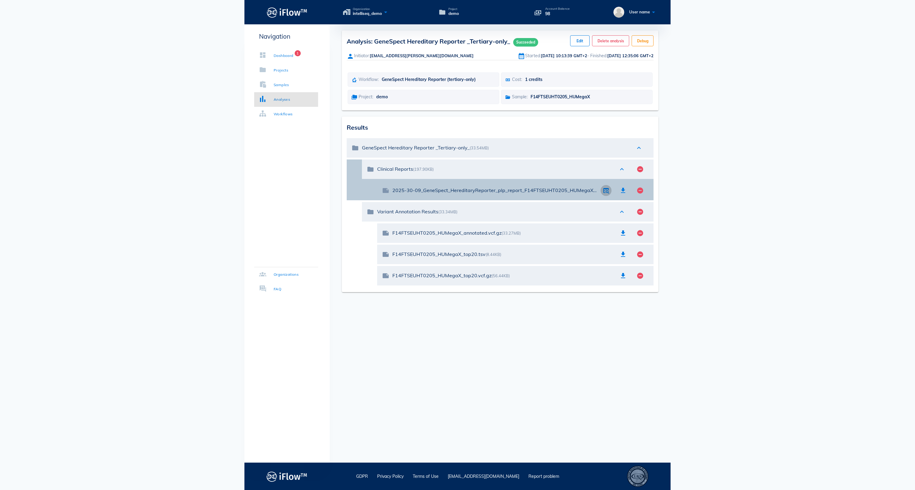
click at [604, 194] on icon "button" at bounding box center [605, 190] width 7 height 7
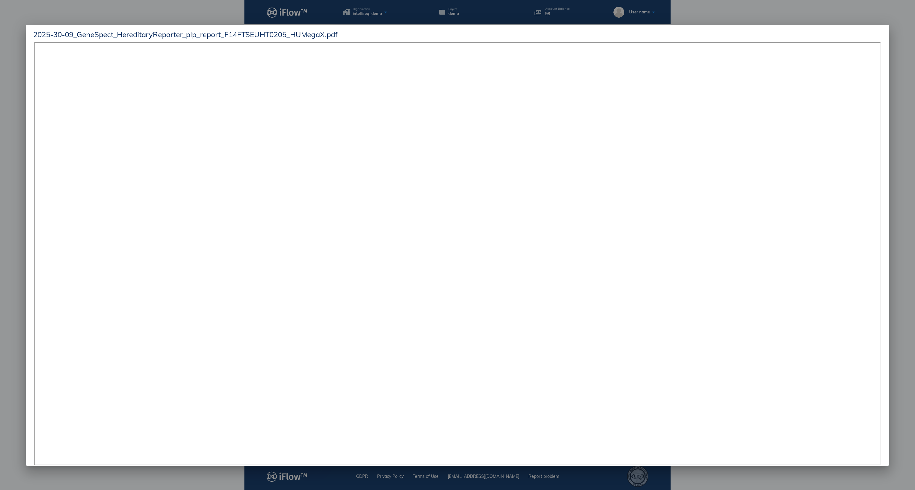
click at [883, 75] on div at bounding box center [457, 245] width 915 height 490
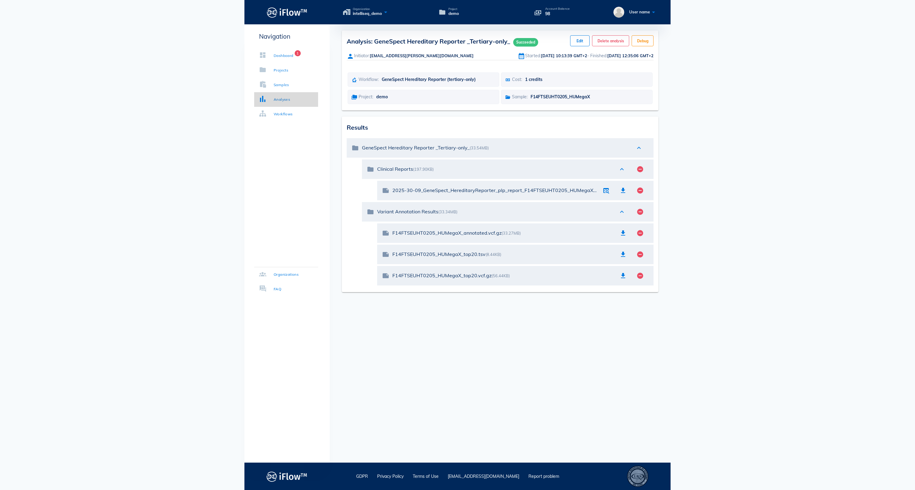
click at [289, 97] on div "Analyses" at bounding box center [282, 100] width 16 height 6
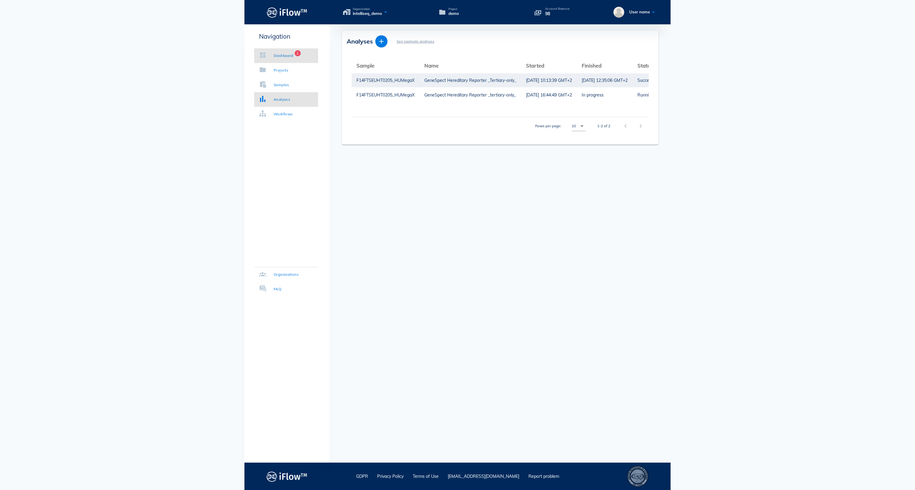
click at [293, 55] on div "Dashboard" at bounding box center [284, 56] width 20 height 6
